Goal: Submit feedback/report problem

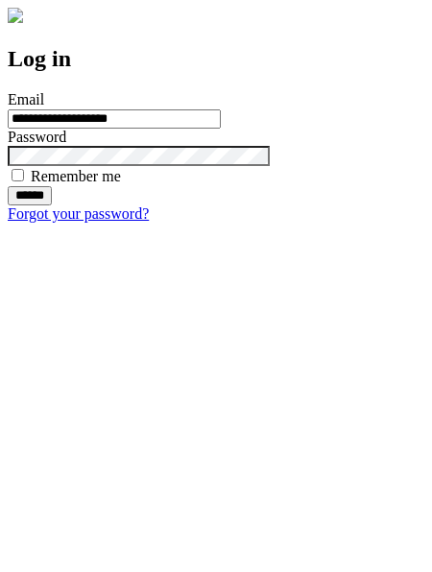
type input "**********"
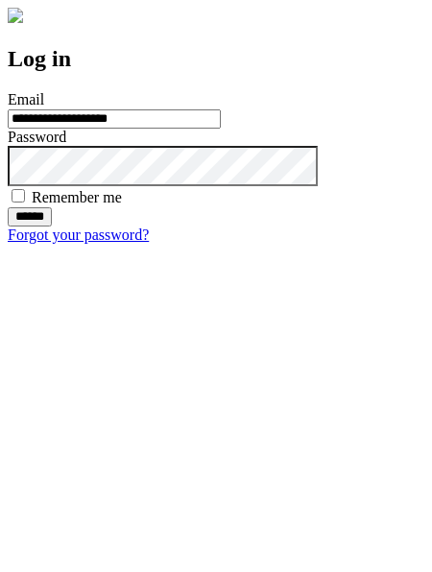
click at [52, 227] on input "******" at bounding box center [30, 216] width 44 height 19
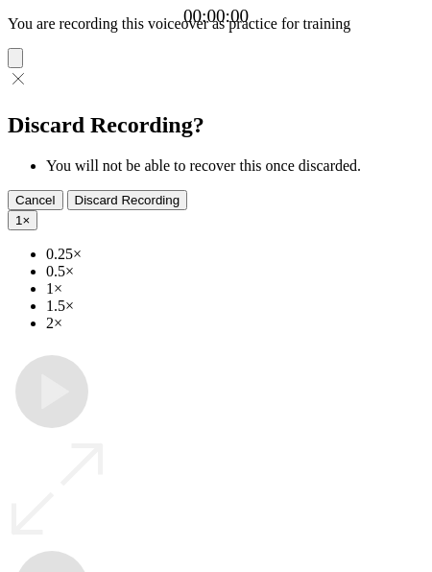
type input "**********"
